Goal: Information Seeking & Learning: Learn about a topic

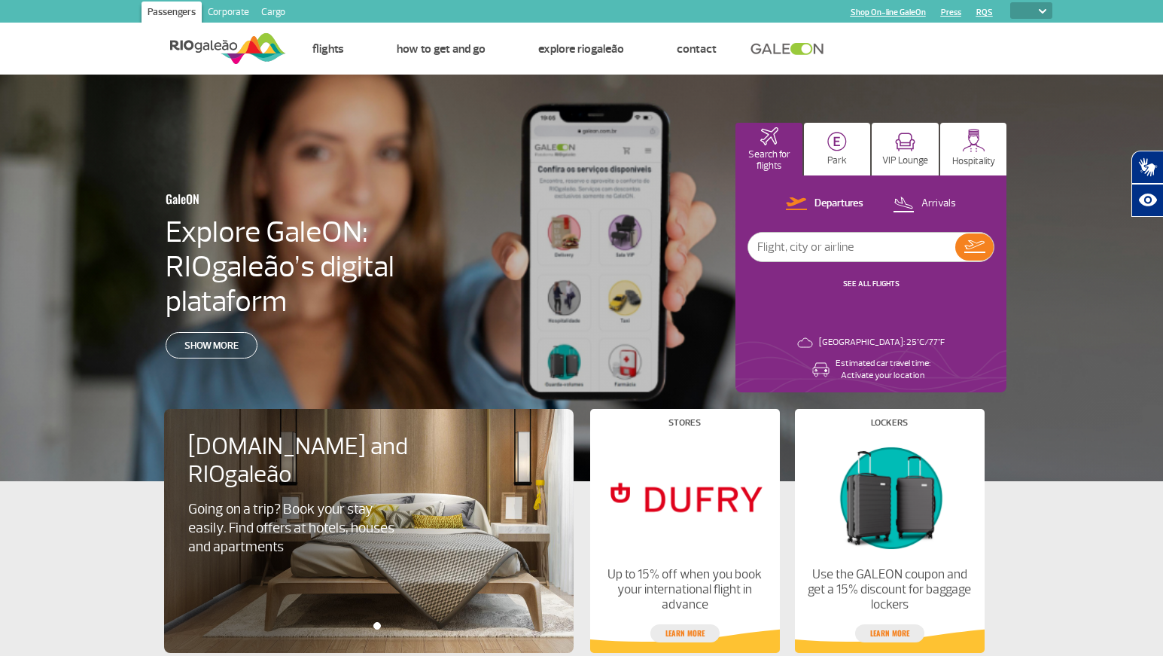
click at [1027, 8] on select "PT ENG ESP" at bounding box center [1031, 10] width 42 height 17
select select "pt-BR"
click at [1010, 2] on select "PT ENG ESP" at bounding box center [1031, 10] width 42 height 17
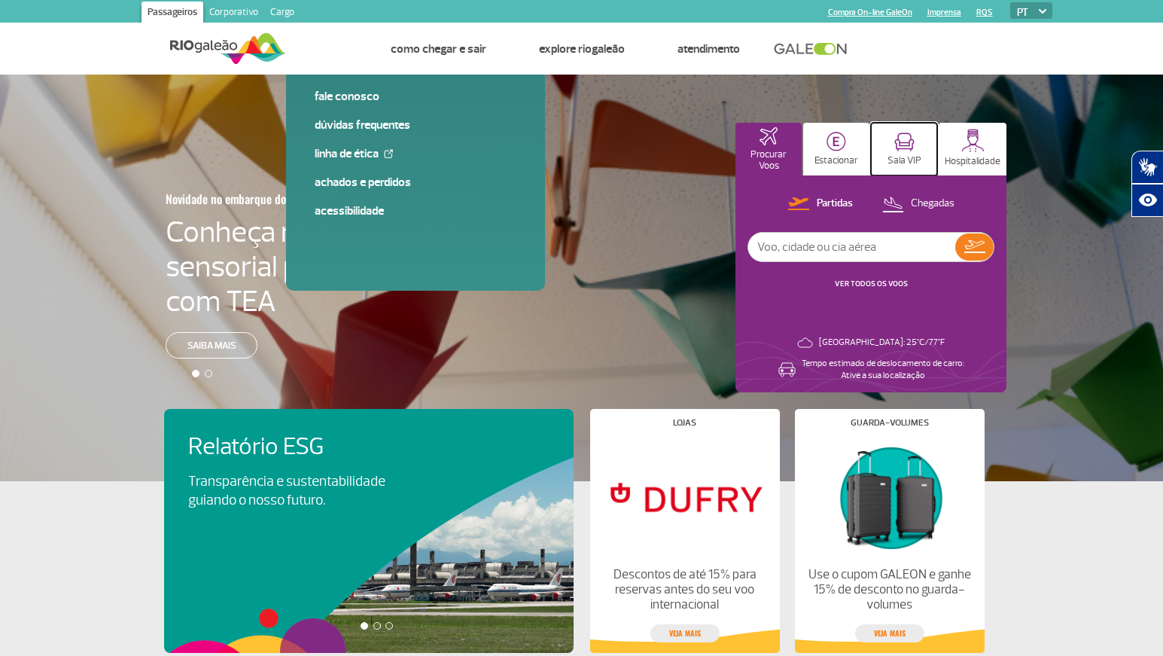
click at [903, 137] on img at bounding box center [904, 141] width 20 height 19
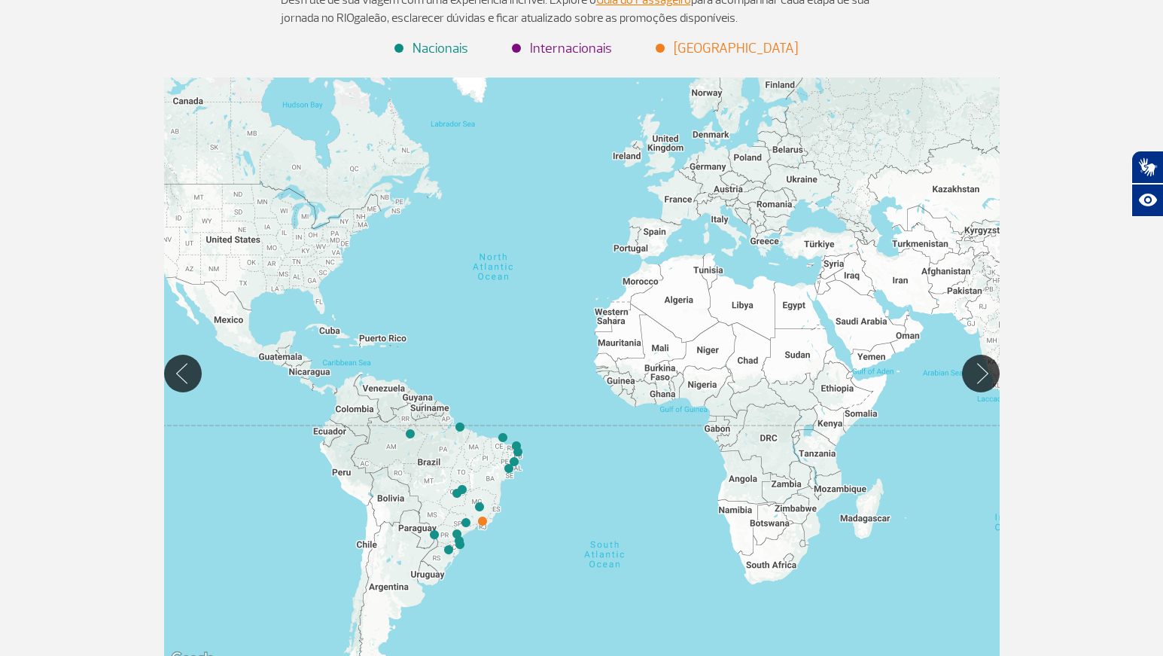
scroll to position [226, 0]
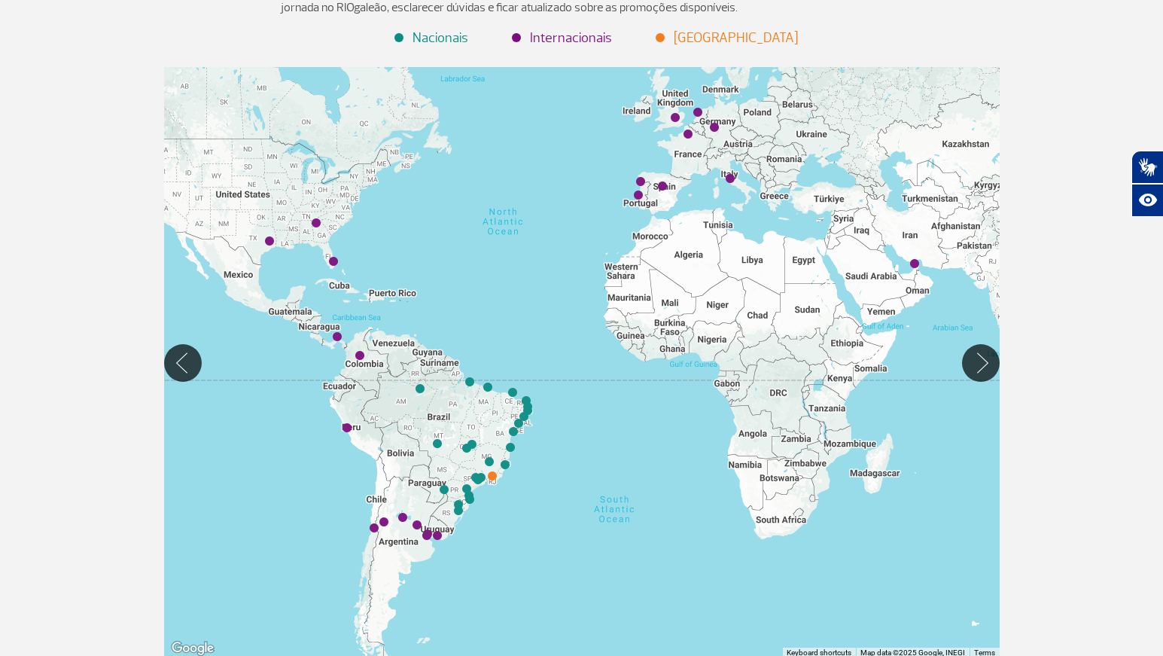
drag, startPoint x: 341, startPoint y: 505, endPoint x: 351, endPoint y: 469, distance: 37.4
click at [351, 469] on div at bounding box center [581, 362] width 835 height 591
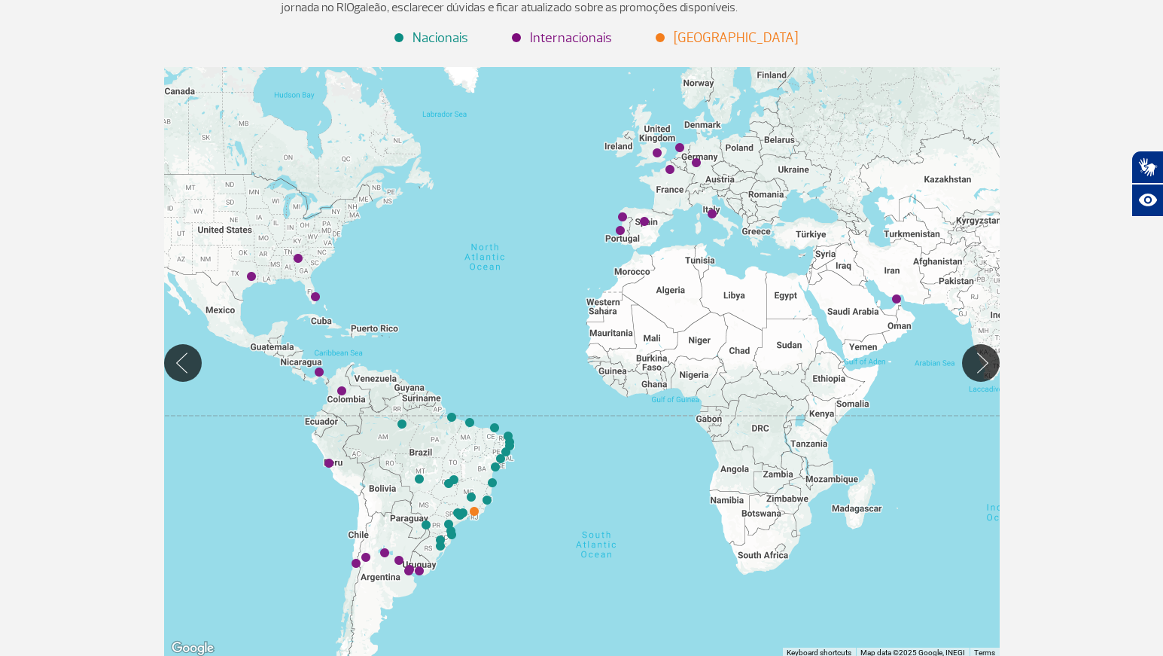
drag, startPoint x: 739, startPoint y: 229, endPoint x: 717, endPoint y: 279, distance: 54.9
click at [717, 279] on div at bounding box center [581, 362] width 835 height 591
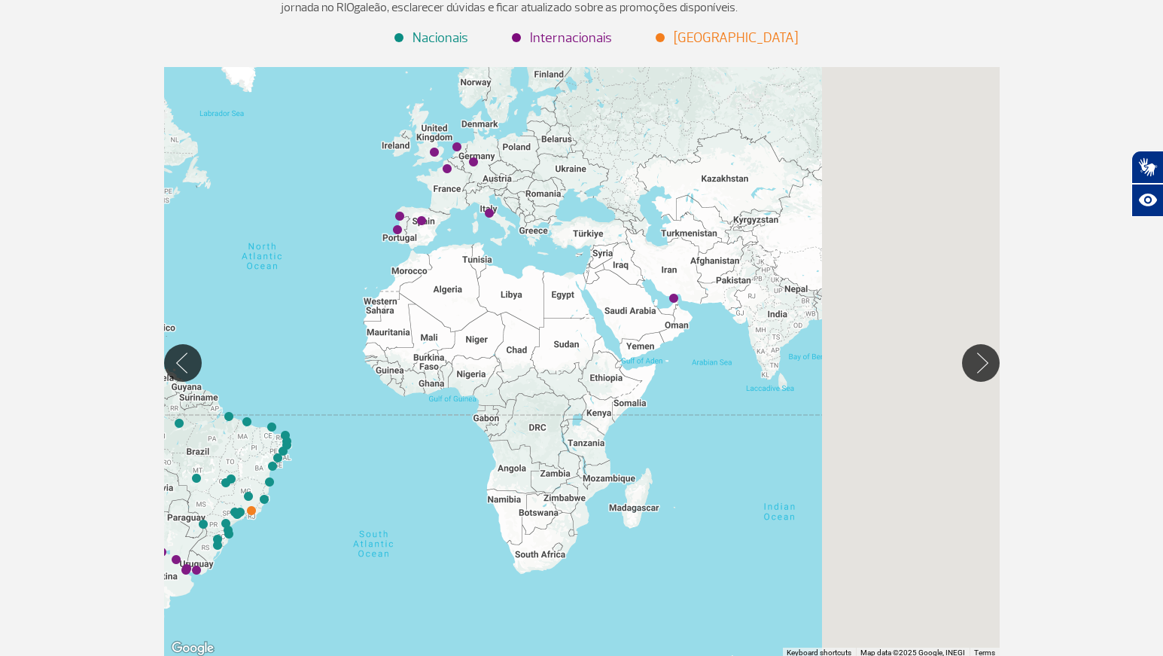
drag, startPoint x: 871, startPoint y: 391, endPoint x: 568, endPoint y: 374, distance: 303.8
click at [568, 374] on div at bounding box center [581, 362] width 835 height 591
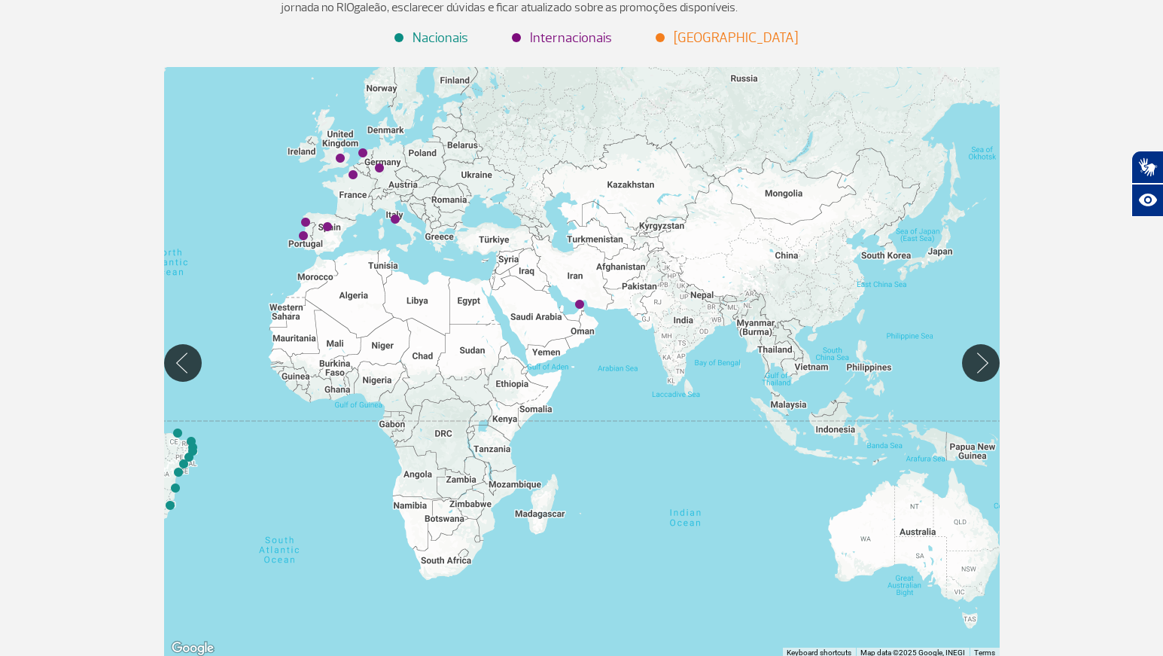
drag, startPoint x: 557, startPoint y: 359, endPoint x: 481, endPoint y: 359, distance: 76.0
click at [494, 359] on div at bounding box center [581, 362] width 835 height 591
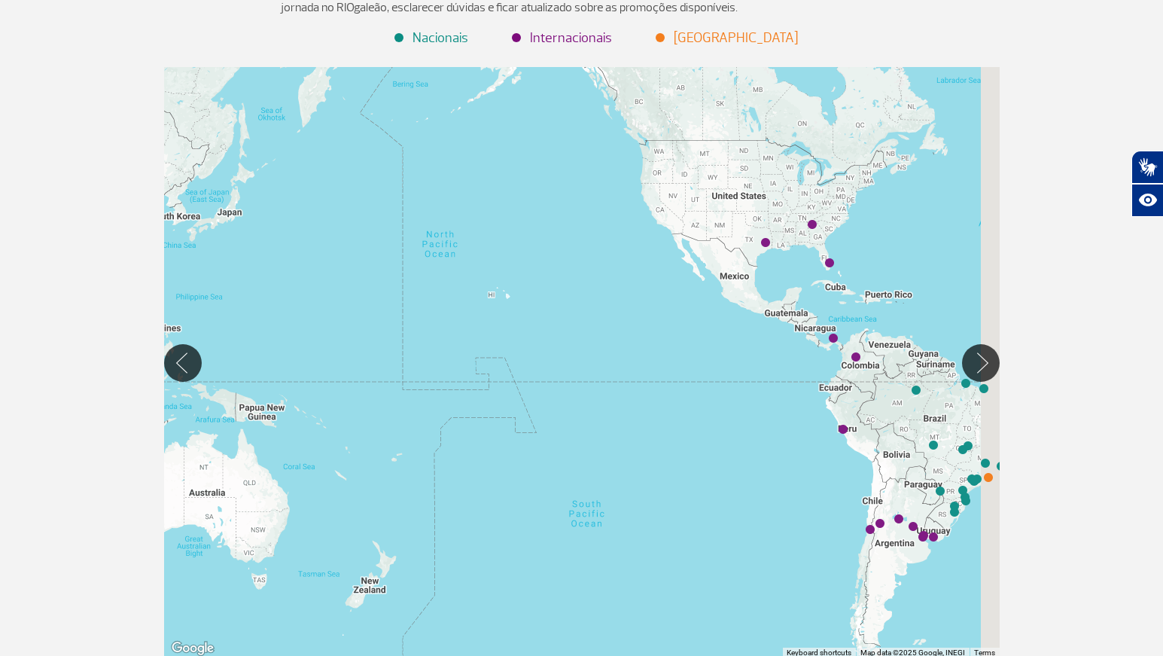
drag, startPoint x: 730, startPoint y: 399, endPoint x: 369, endPoint y: 336, distance: 366.8
click at [369, 336] on div at bounding box center [581, 362] width 835 height 591
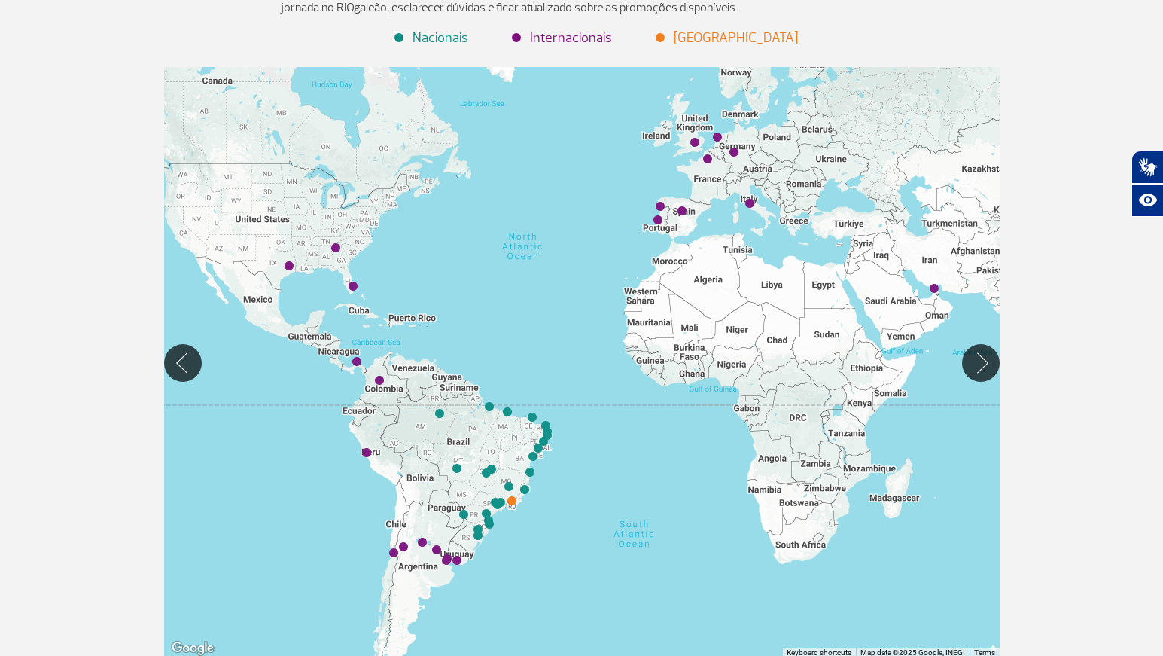
drag, startPoint x: 669, startPoint y: 233, endPoint x: 610, endPoint y: 316, distance: 102.1
click at [610, 316] on div at bounding box center [581, 362] width 835 height 591
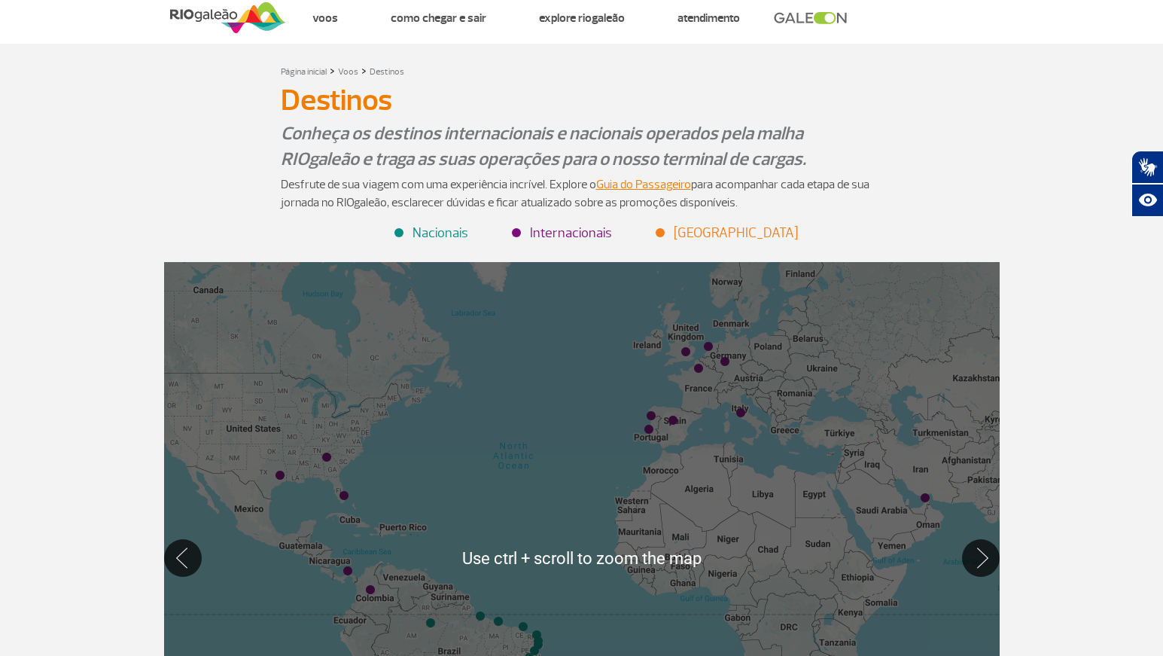
scroll to position [0, 0]
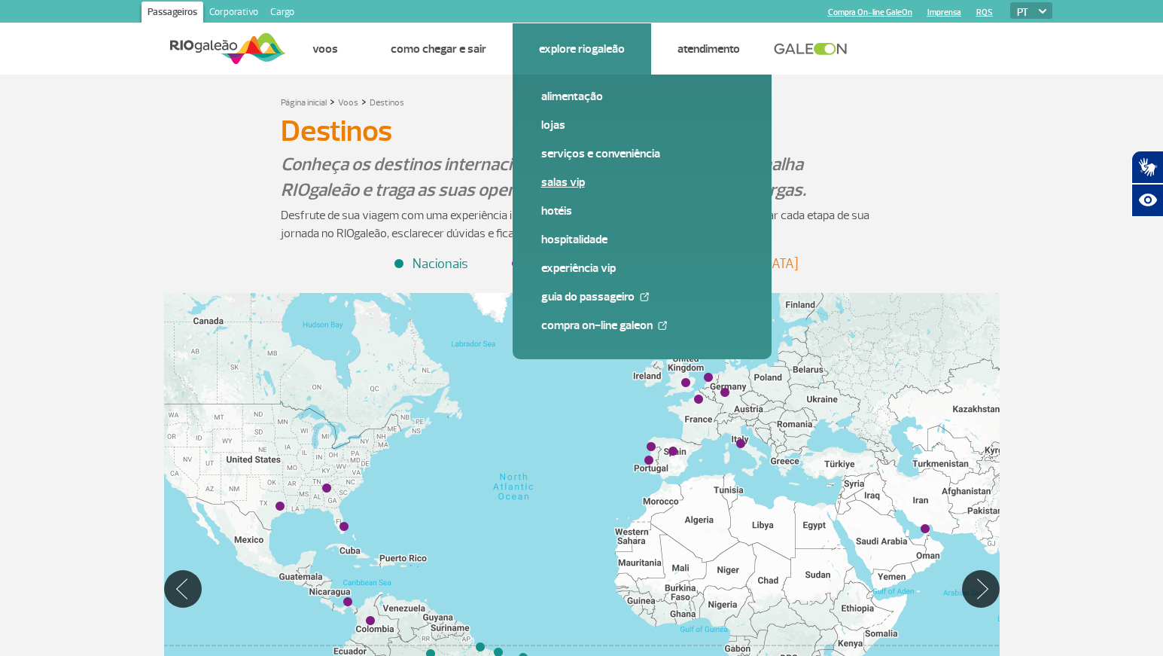
click at [564, 178] on link "Salas VIP" at bounding box center [642, 182] width 202 height 17
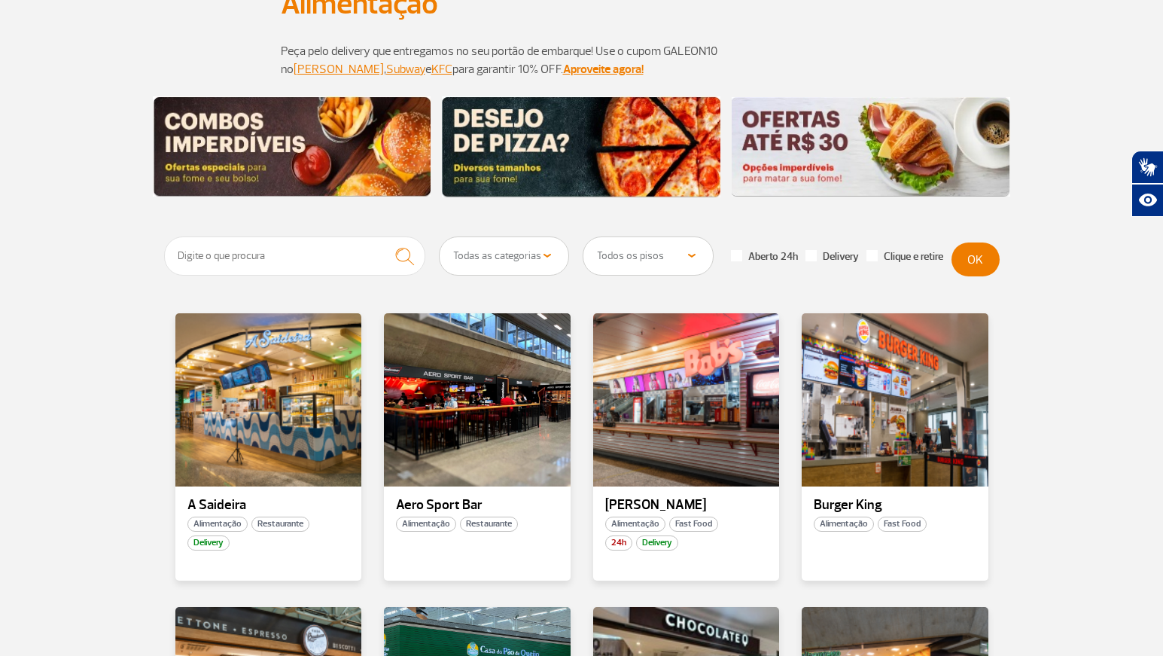
scroll to position [151, 0]
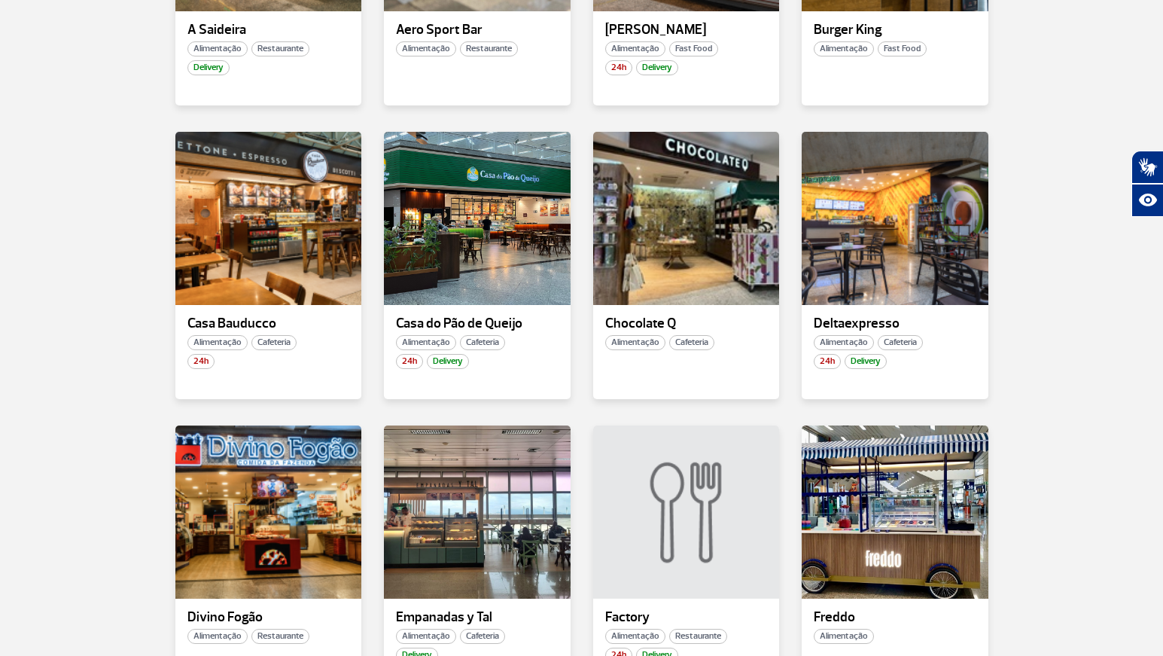
scroll to position [753, 0]
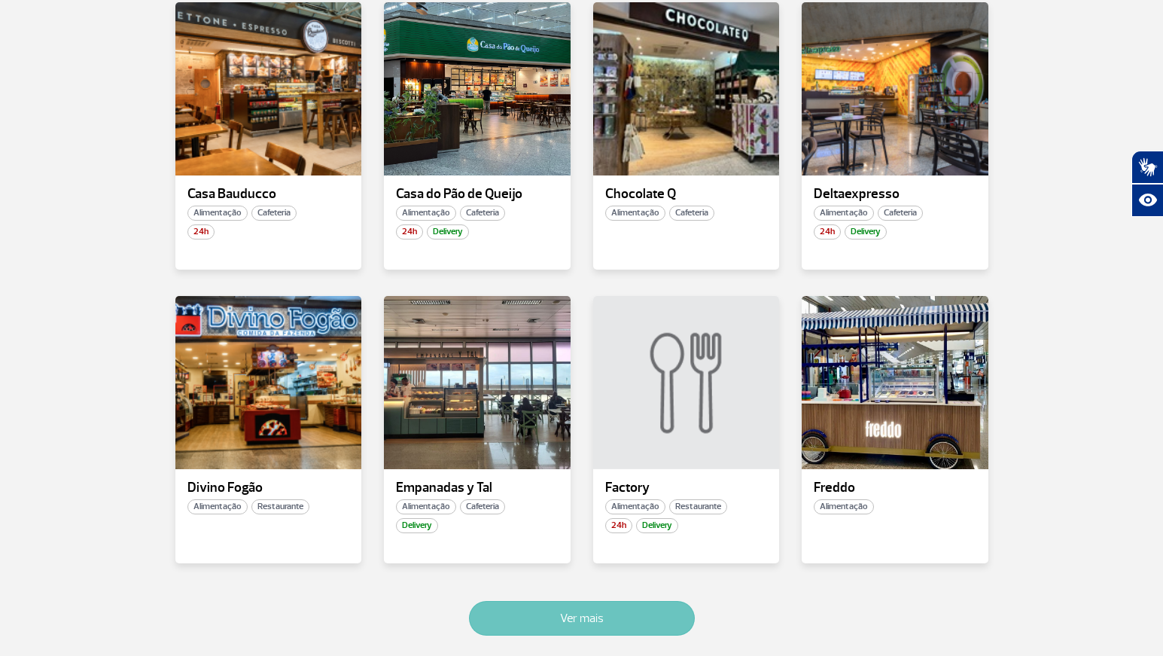
click at [558, 618] on button "Ver mais" at bounding box center [582, 618] width 226 height 35
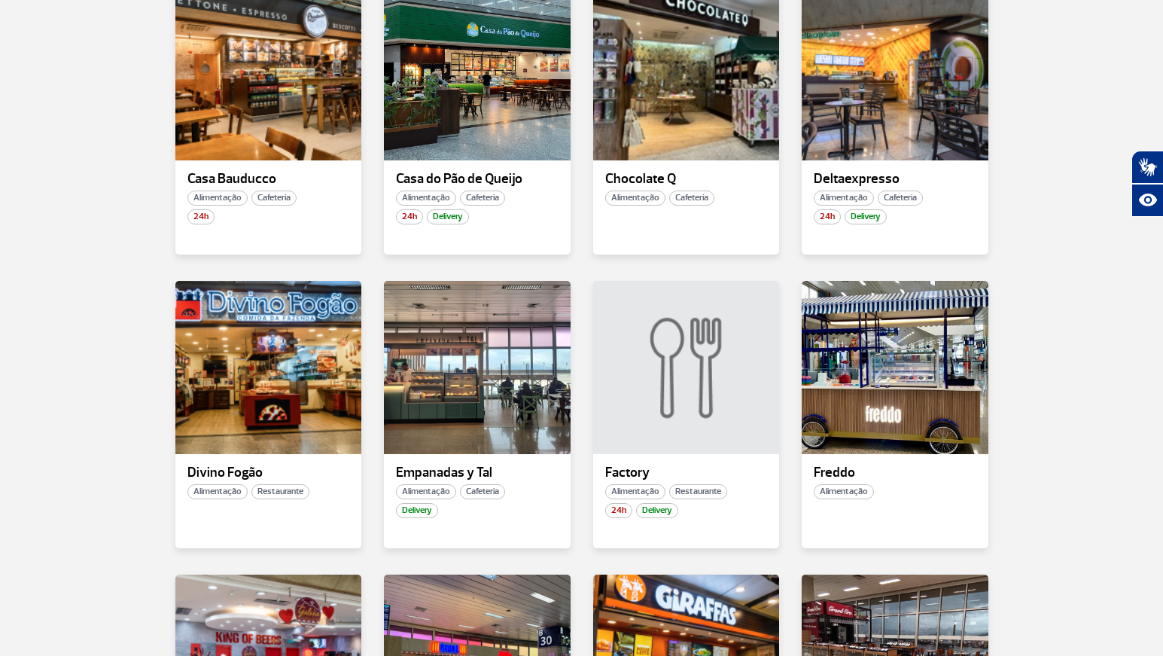
scroll to position [1652, 0]
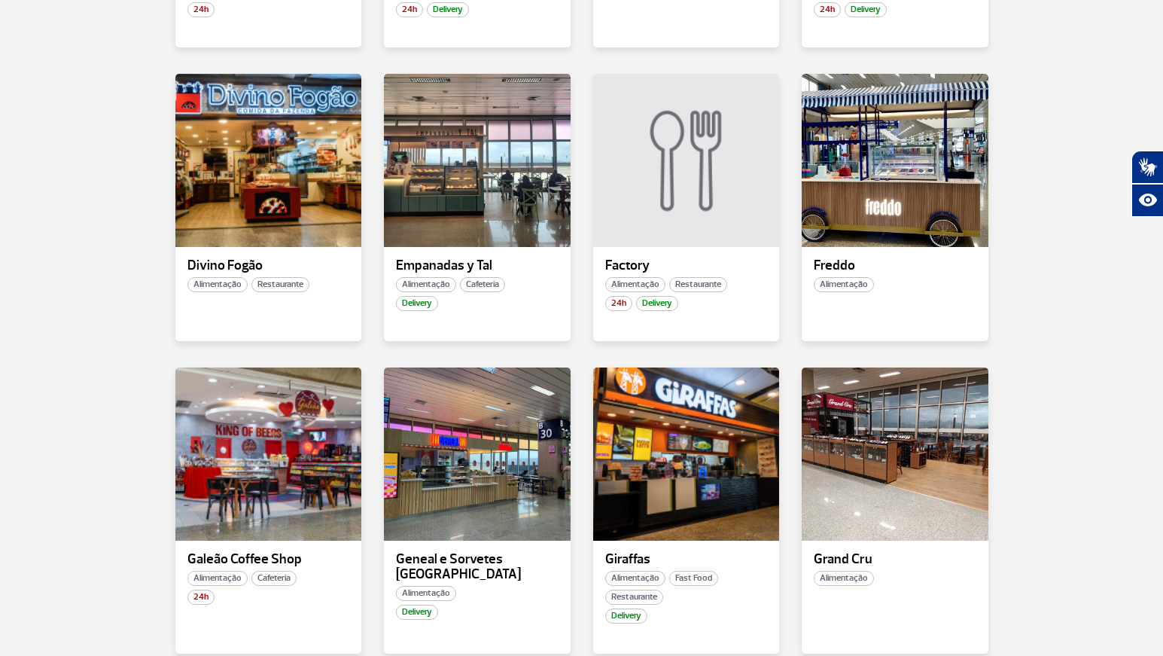
scroll to position [824, 0]
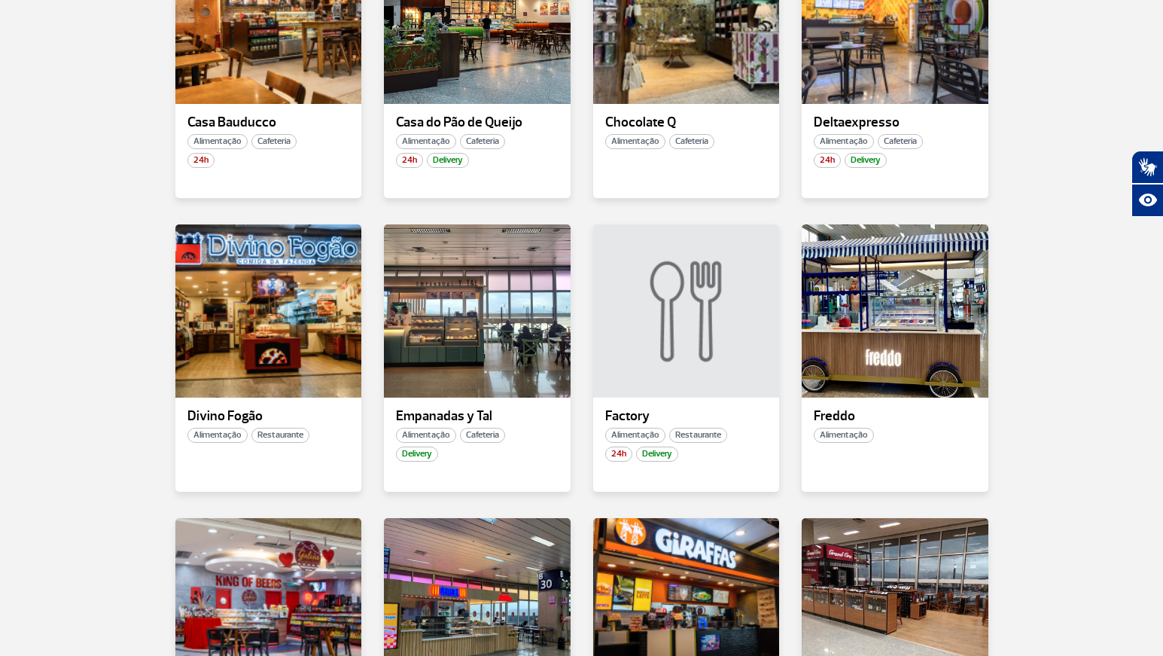
click at [1009, 321] on div "Todas as categorias Cafeteria Fast Food Restaurante Souvenir Conveniência Todos…" at bounding box center [582, 534] width 858 height 1948
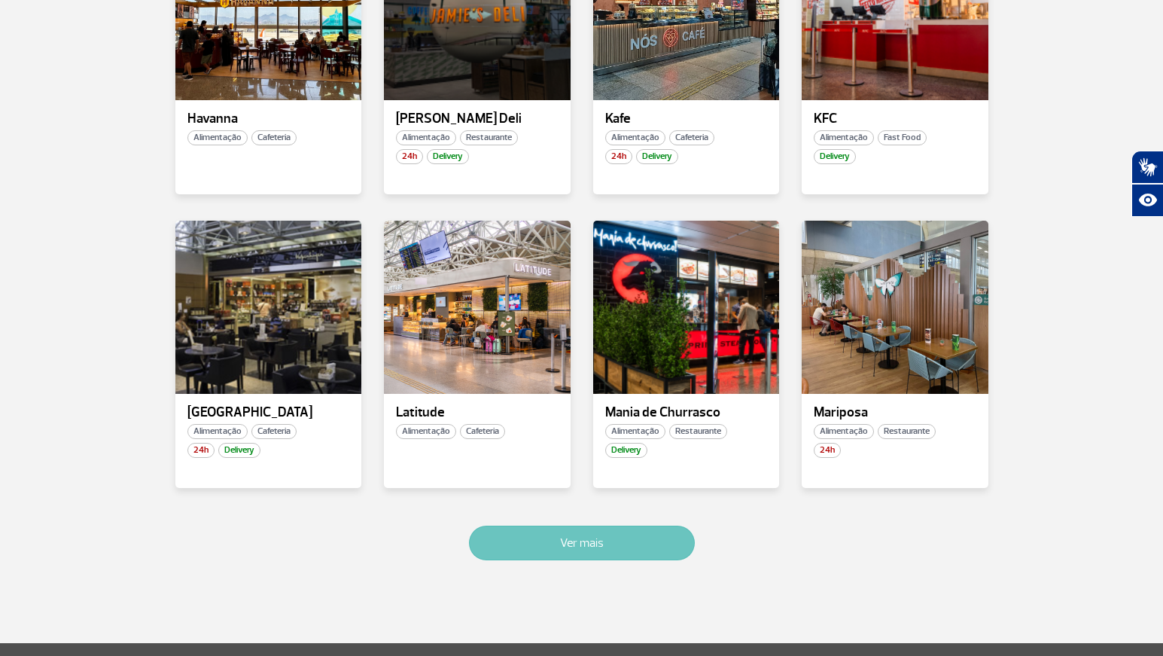
click at [569, 545] on button "Ver mais" at bounding box center [582, 542] width 226 height 35
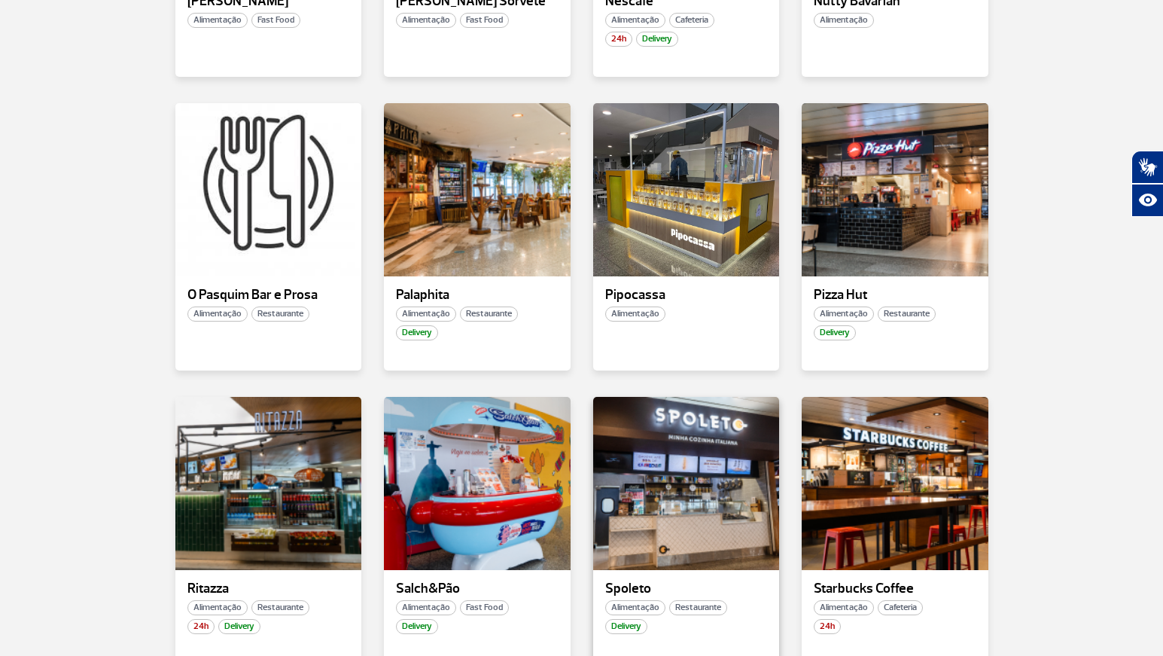
scroll to position [2307, 0]
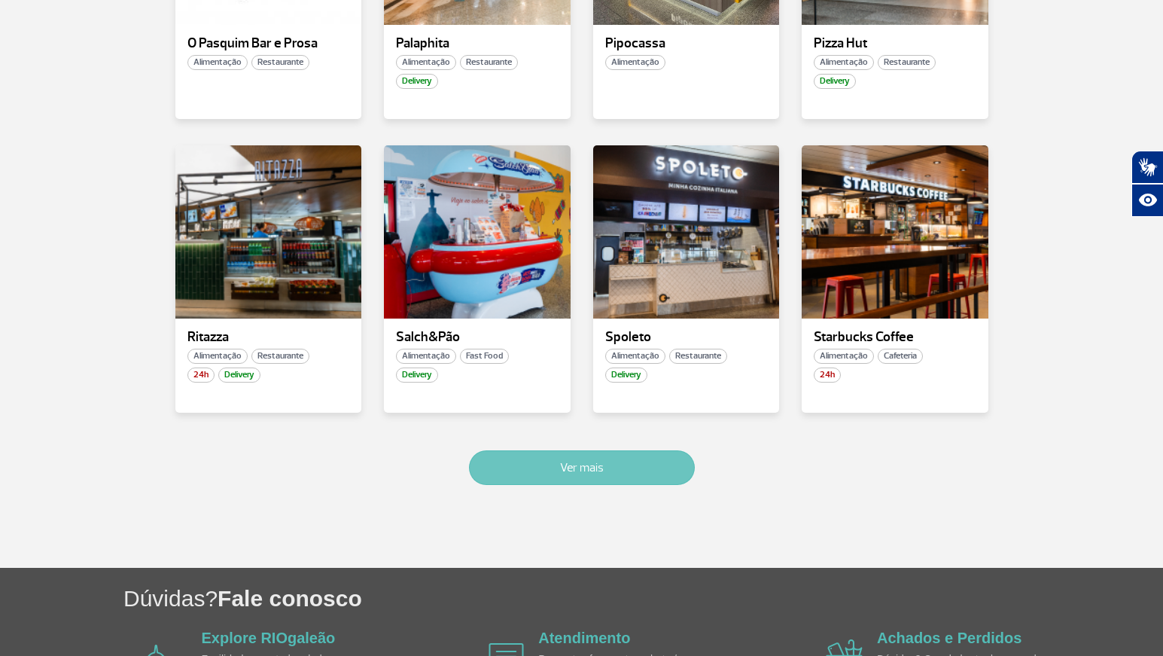
click at [531, 458] on button "Ver mais" at bounding box center [582, 467] width 226 height 35
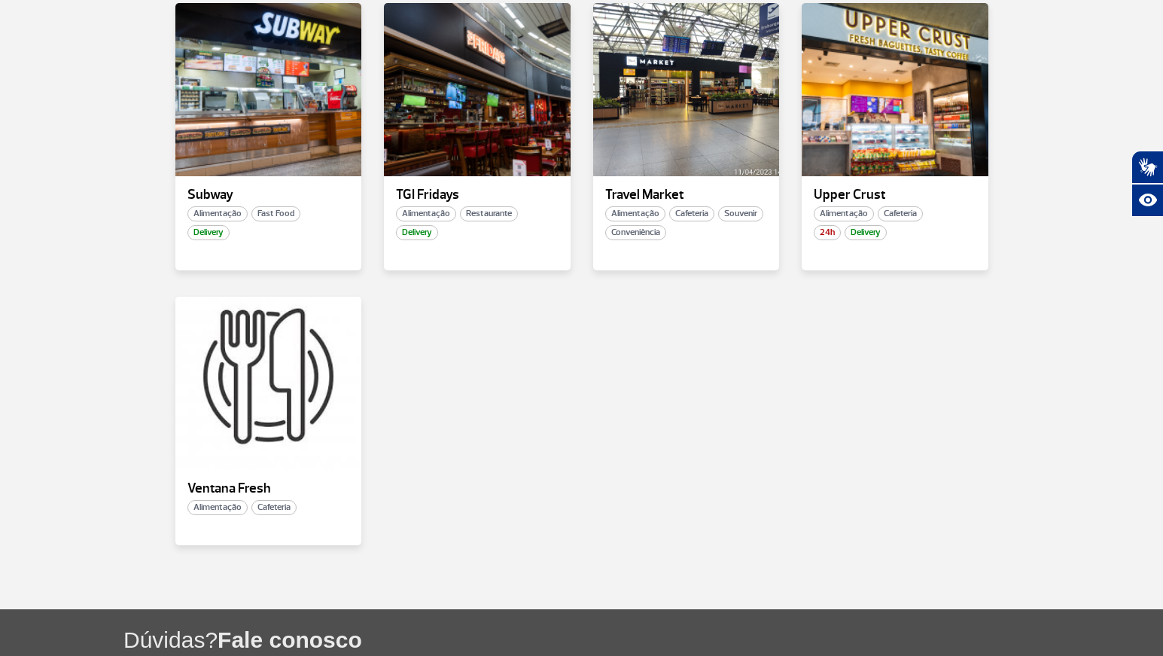
scroll to position [3101, 0]
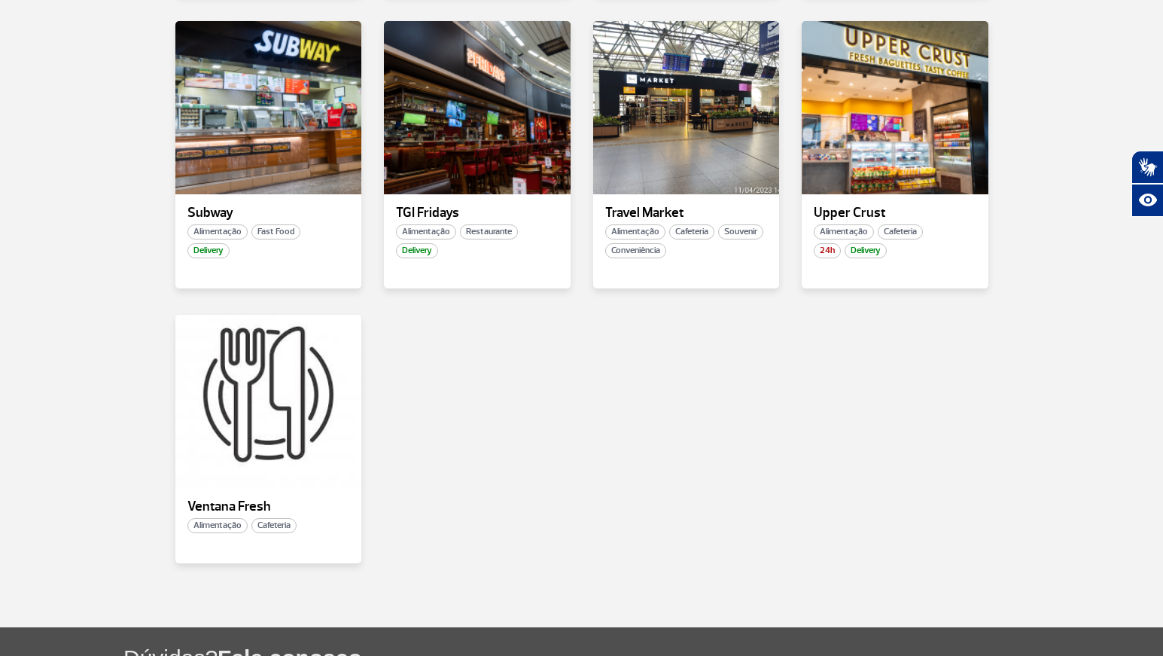
click at [527, 459] on div "Subway Alimentação Fast Food Delivery TGI Fridays Alimentação Restaurante Deliv…" at bounding box center [581, 305] width 835 height 568
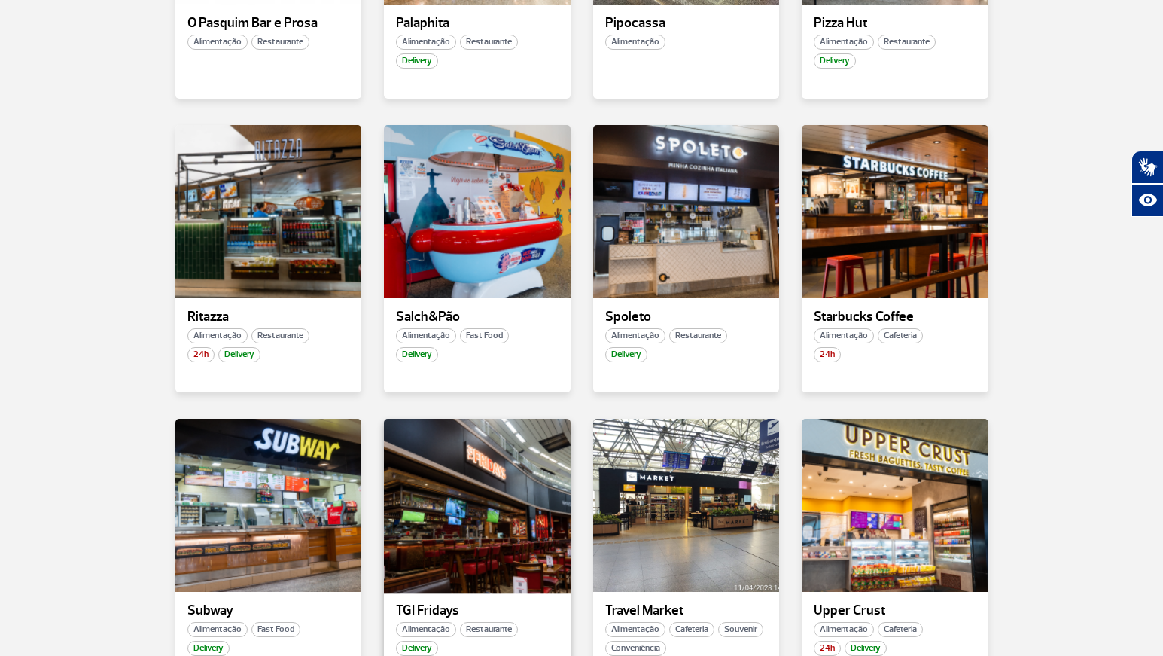
scroll to position [2574, 0]
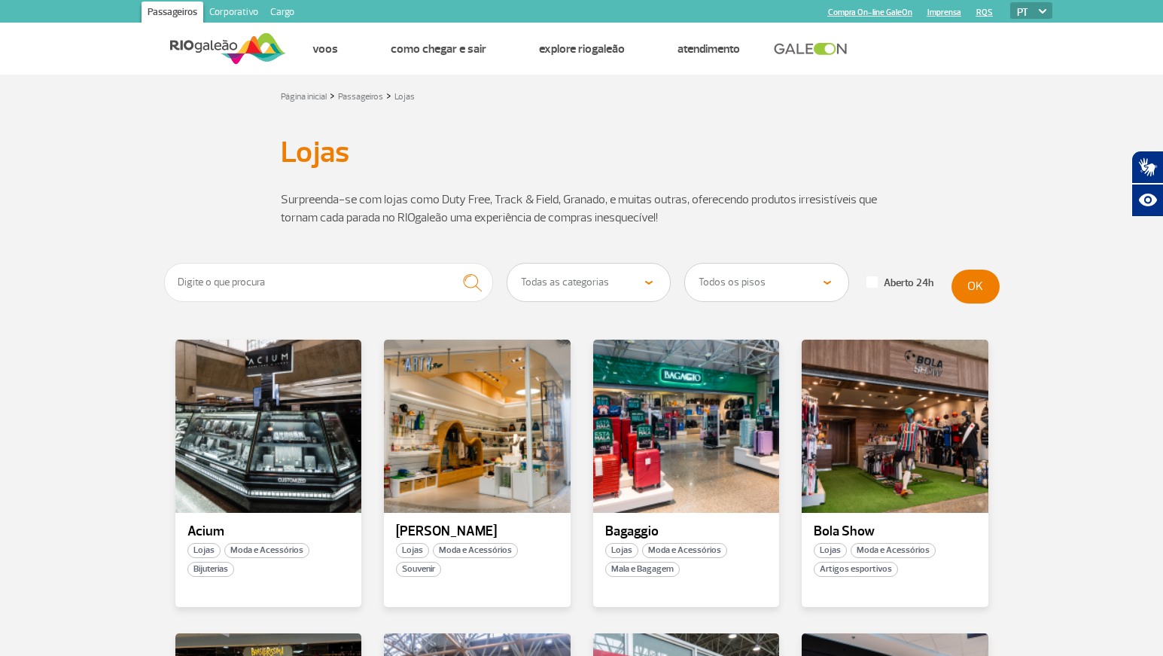
click at [50, 247] on section "Surpreenda-se com lojas como Duty Free, Track & Field, Granado, e muitas outras…" at bounding box center [581, 217] width 1163 height 90
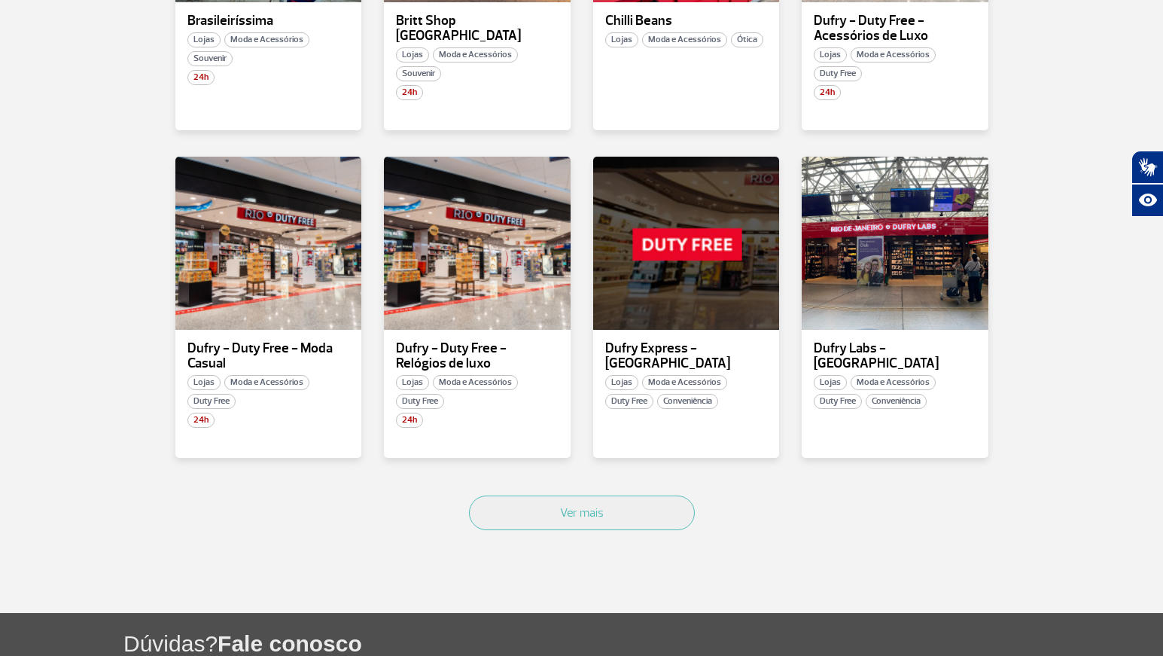
scroll to position [903, 0]
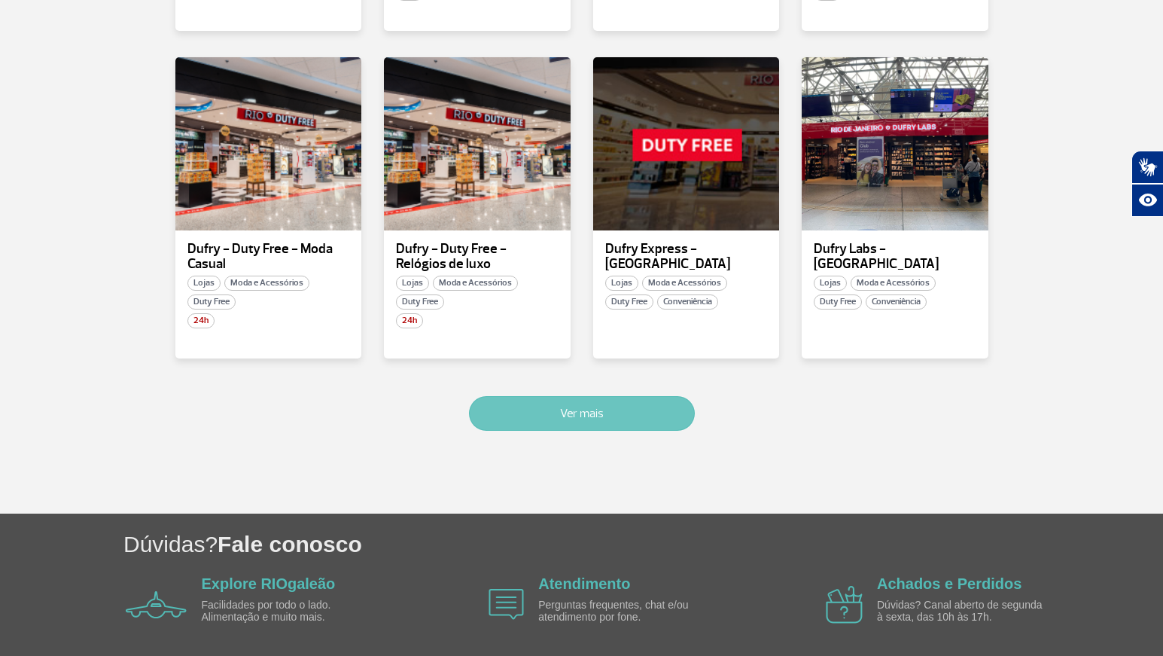
click at [611, 421] on button "Ver mais" at bounding box center [582, 413] width 226 height 35
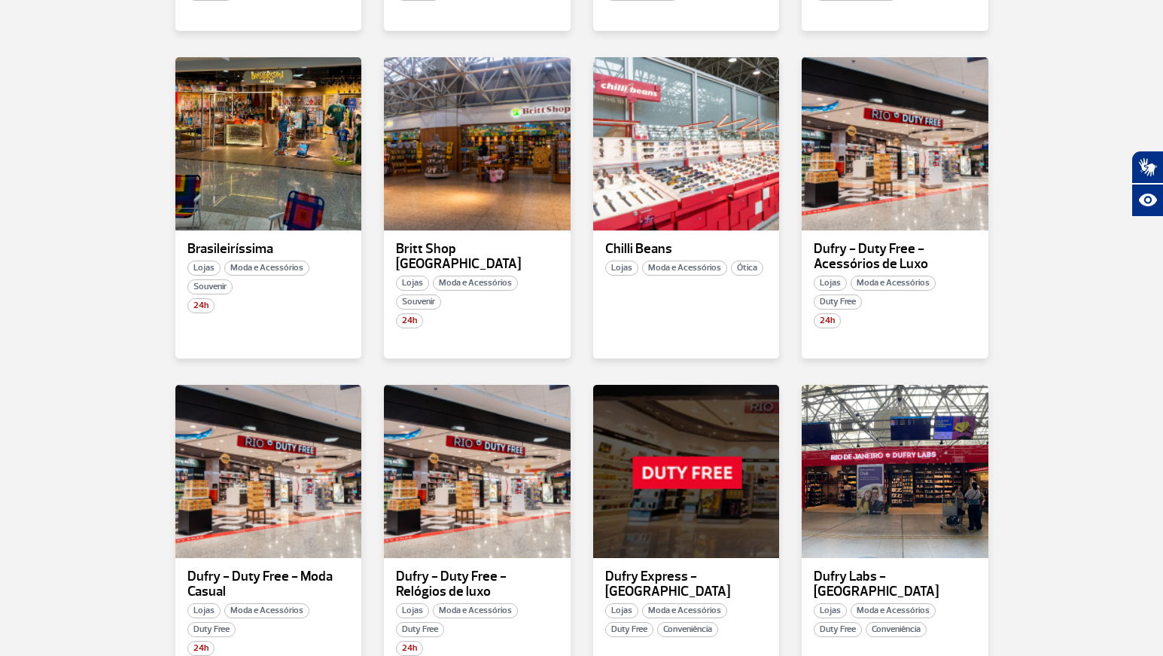
scroll to position [425, 0]
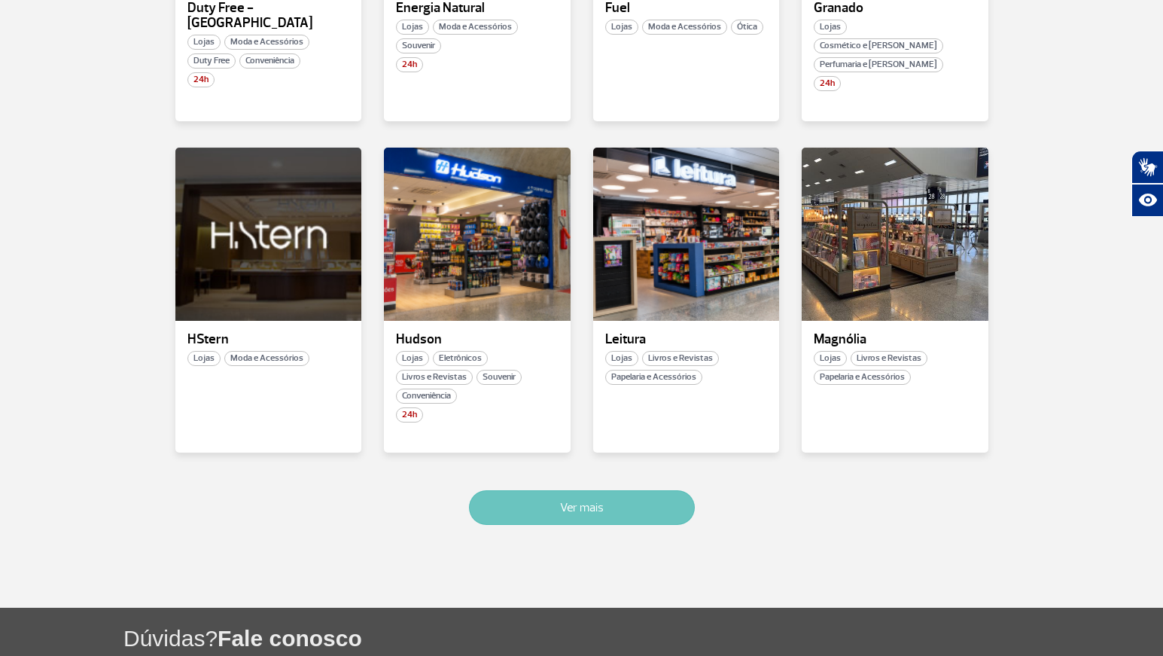
click at [622, 490] on button "Ver mais" at bounding box center [582, 507] width 226 height 35
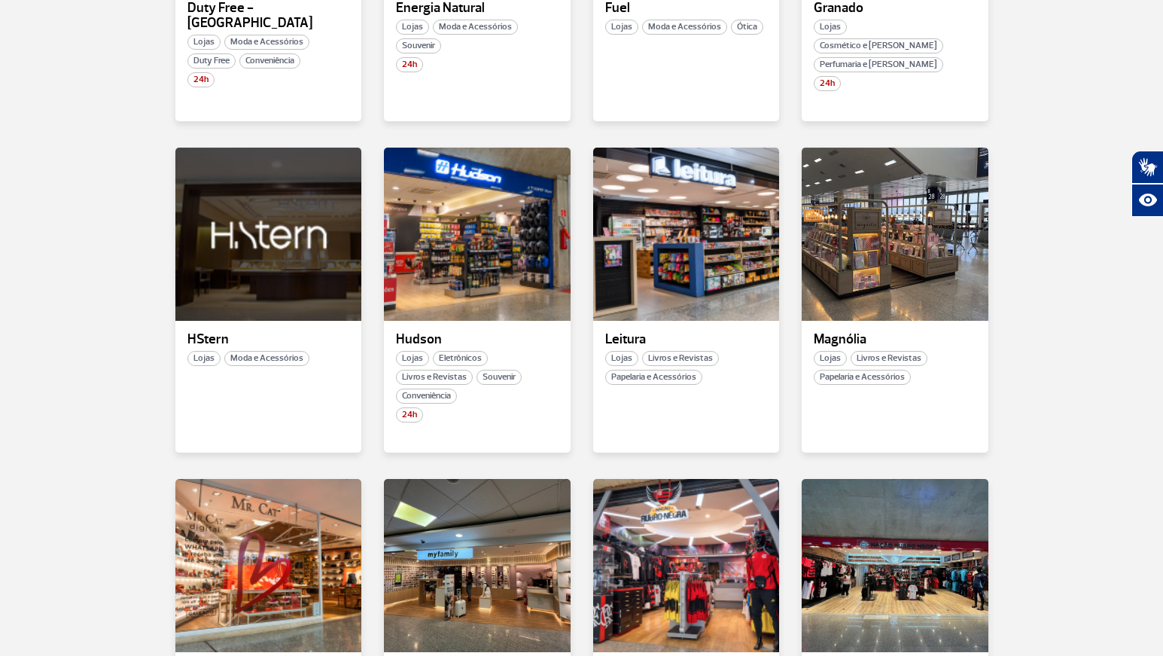
scroll to position [1479, 0]
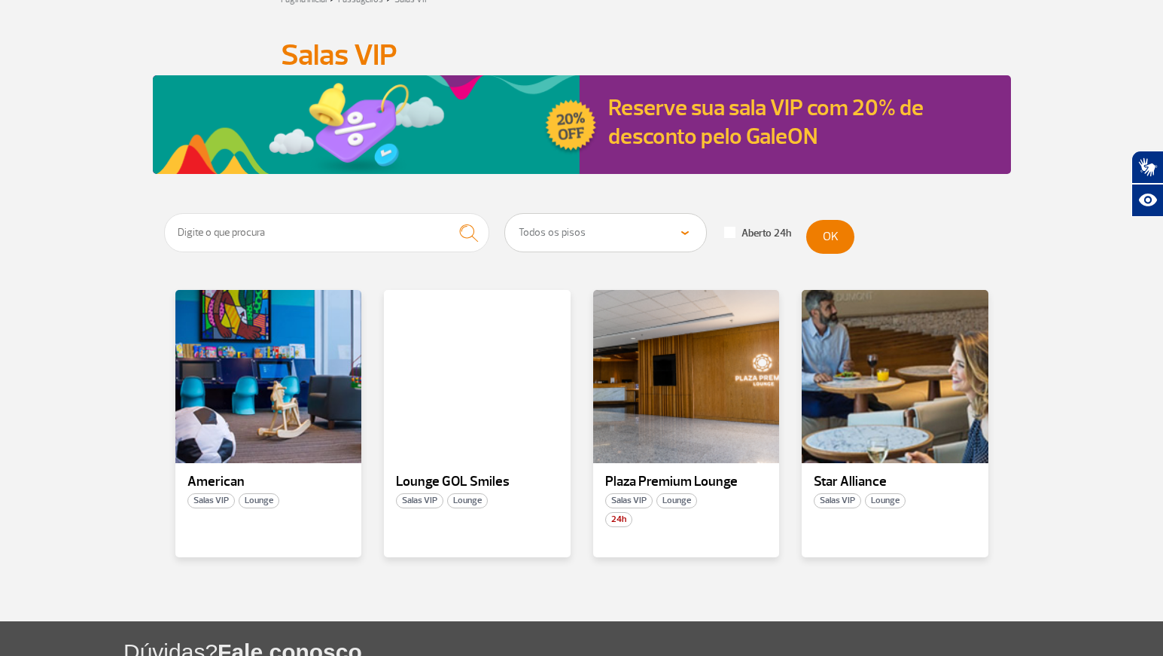
scroll to position [151, 0]
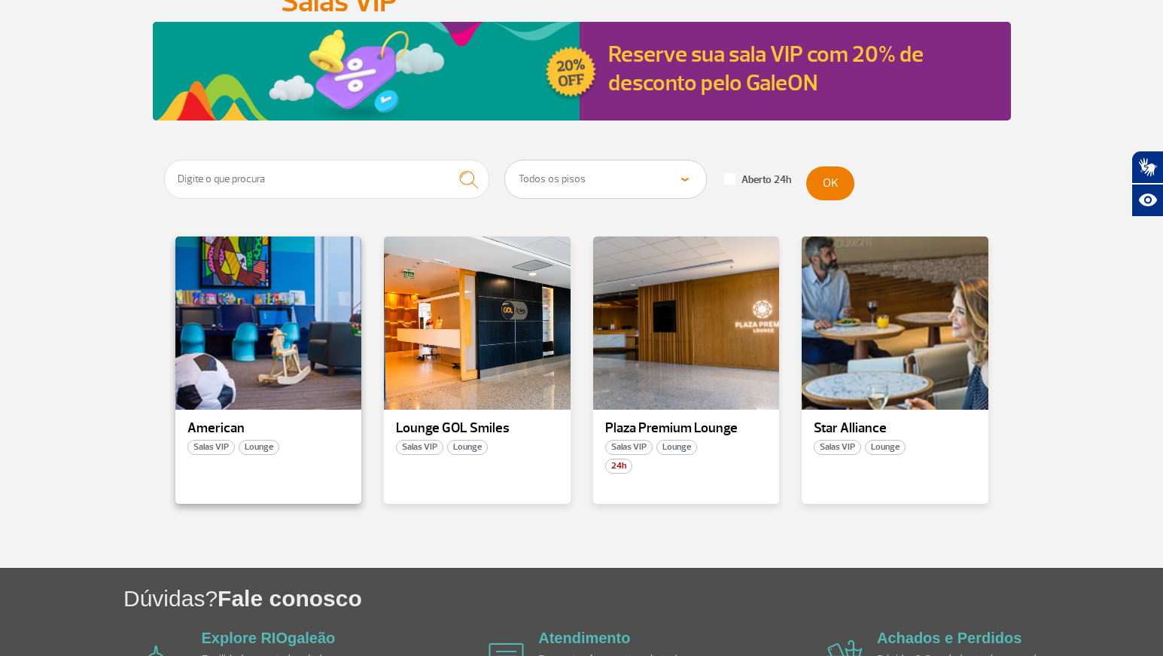
click at [254, 425] on p "American" at bounding box center [268, 428] width 163 height 15
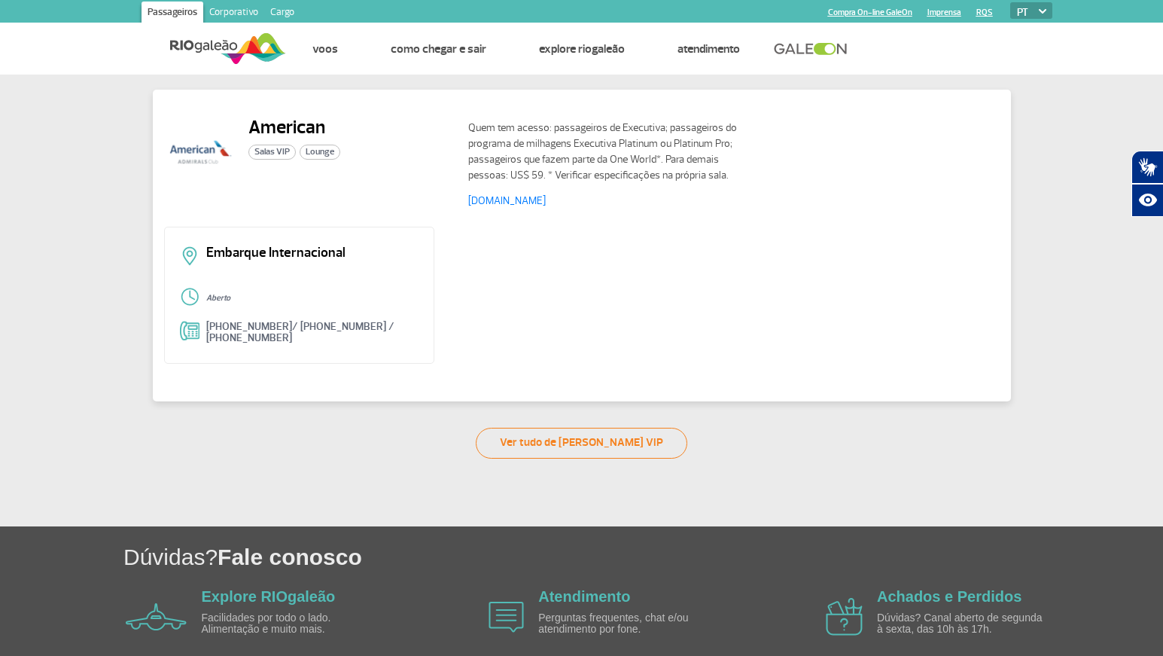
click at [65, 251] on div "American Salas VIP Lounge Quem tem acesso: passageiros de Executiva; passageiro…" at bounding box center [581, 267] width 1163 height 384
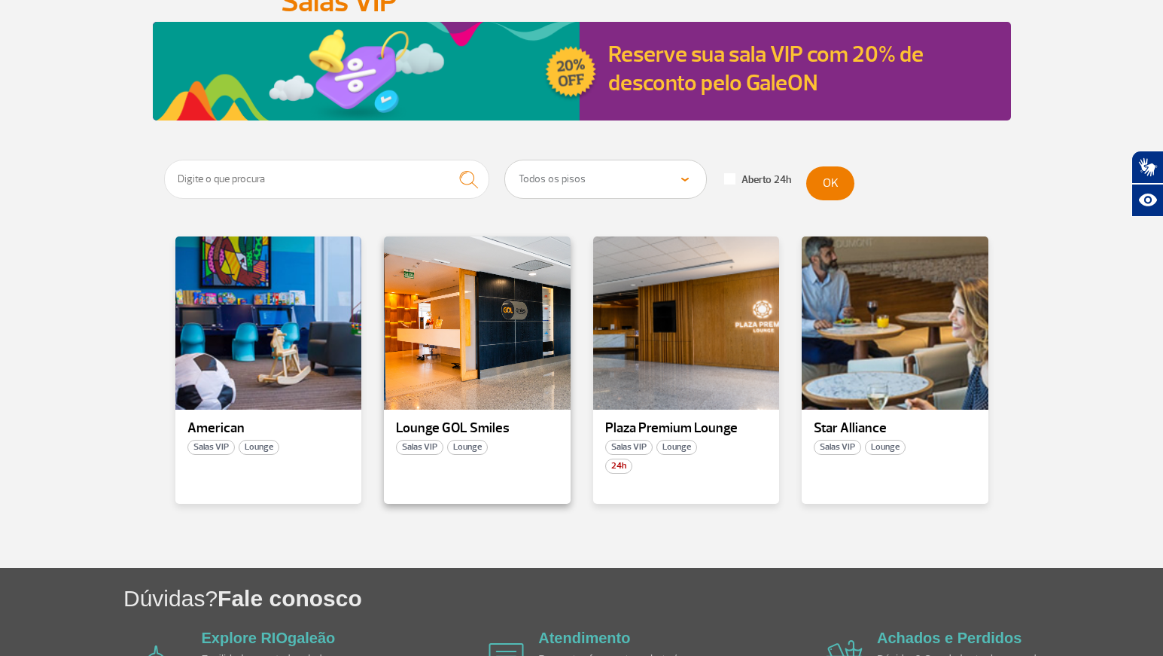
click at [491, 465] on div "Lounge GOL Smiles Salas VIP Lounge" at bounding box center [477, 369] width 187 height 267
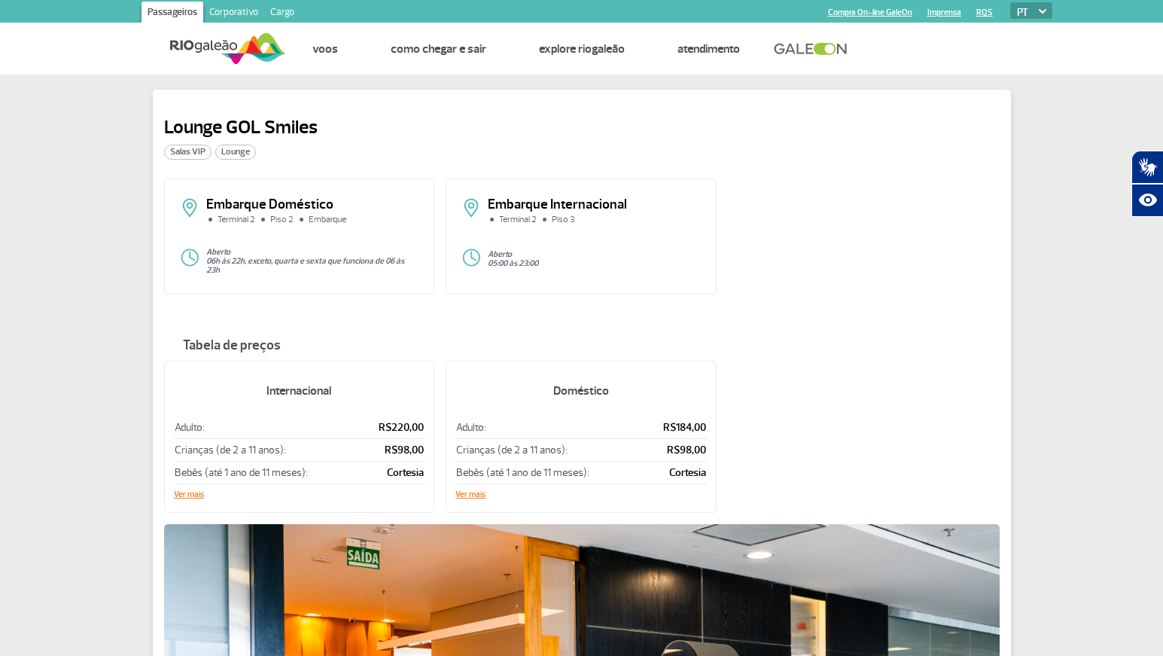
click at [7, 263] on div "Lounge GOL Smiles Salas VIP Lounge Embarque Doméstico Terminal 2 Piso 2 Embarqu…" at bounding box center [581, 540] width 1163 height 930
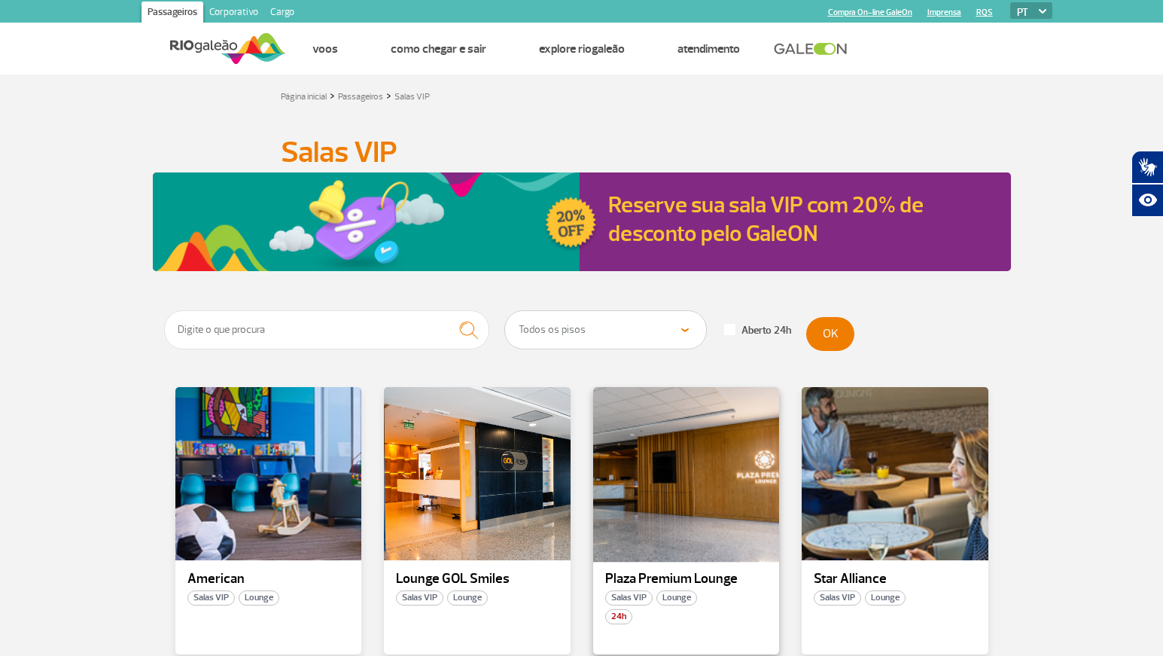
click at [672, 435] on div at bounding box center [686, 473] width 190 height 177
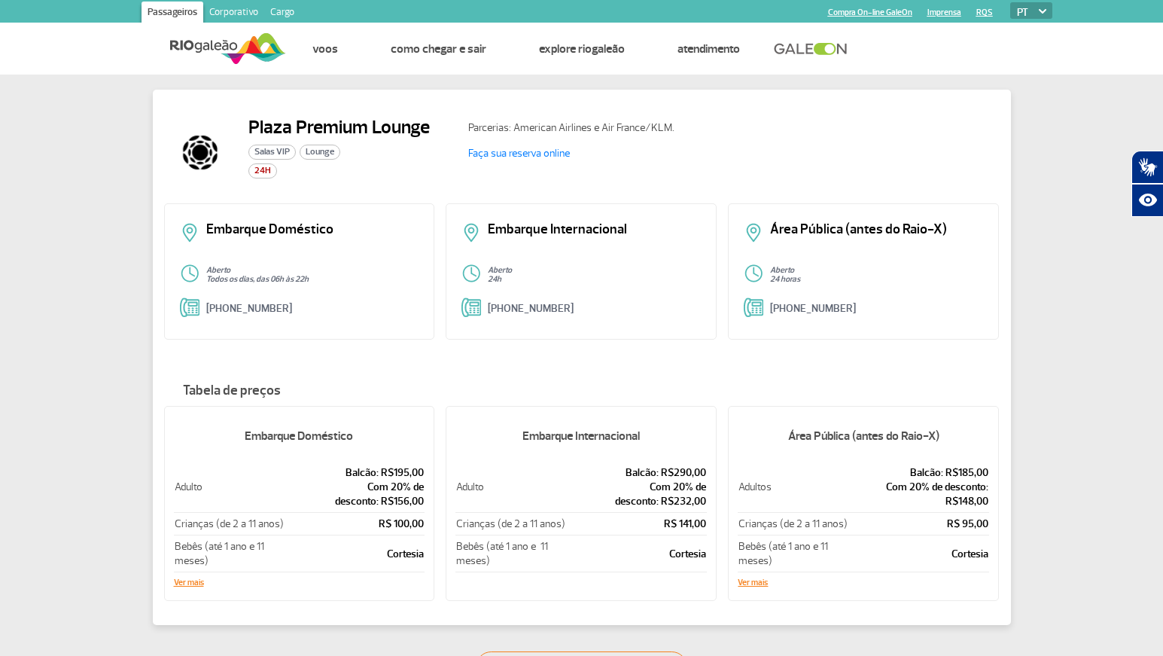
drag, startPoint x: 17, startPoint y: 266, endPoint x: 21, endPoint y: 258, distance: 8.8
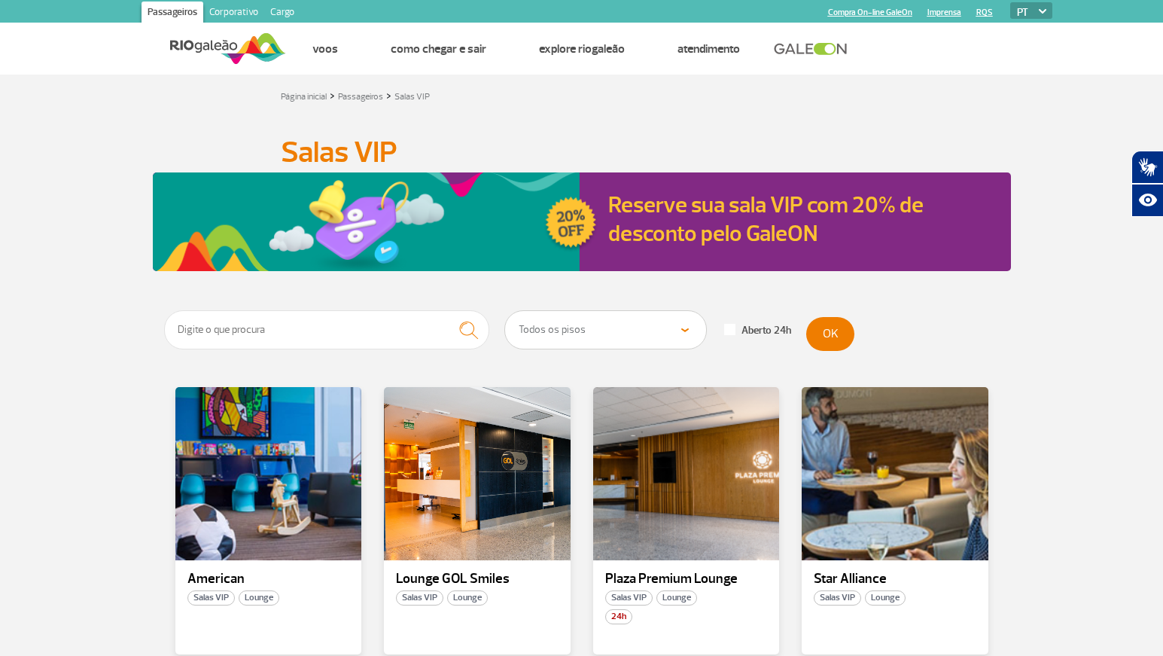
scroll to position [151, 0]
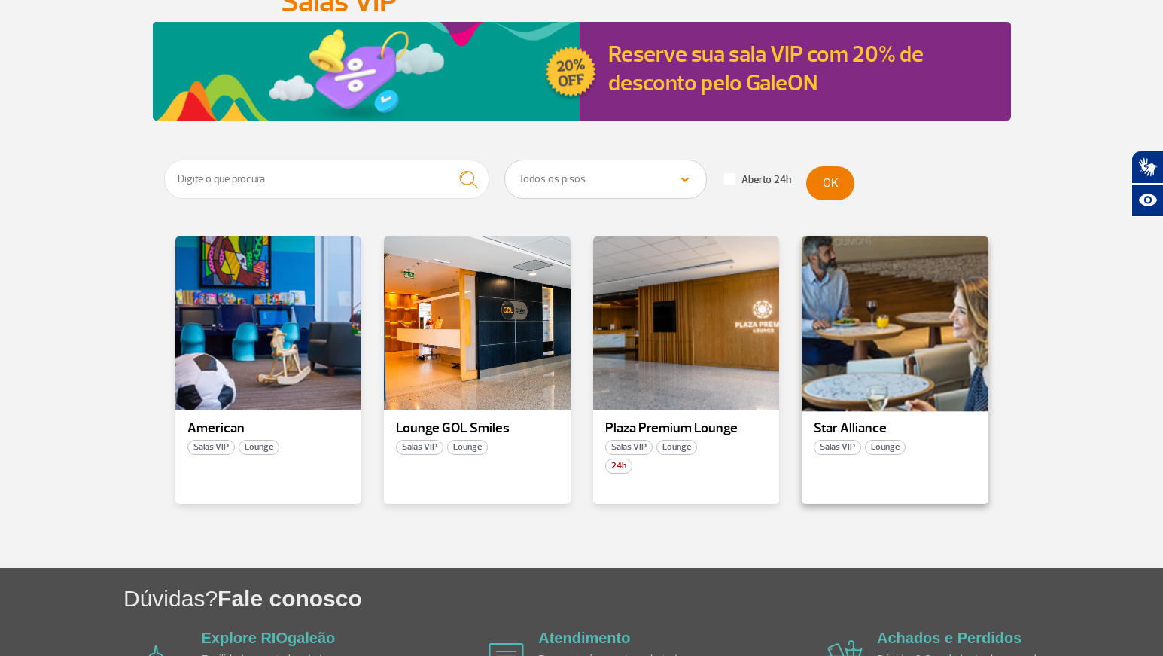
click at [927, 394] on div at bounding box center [895, 323] width 190 height 177
